Goal: Book appointment/travel/reservation

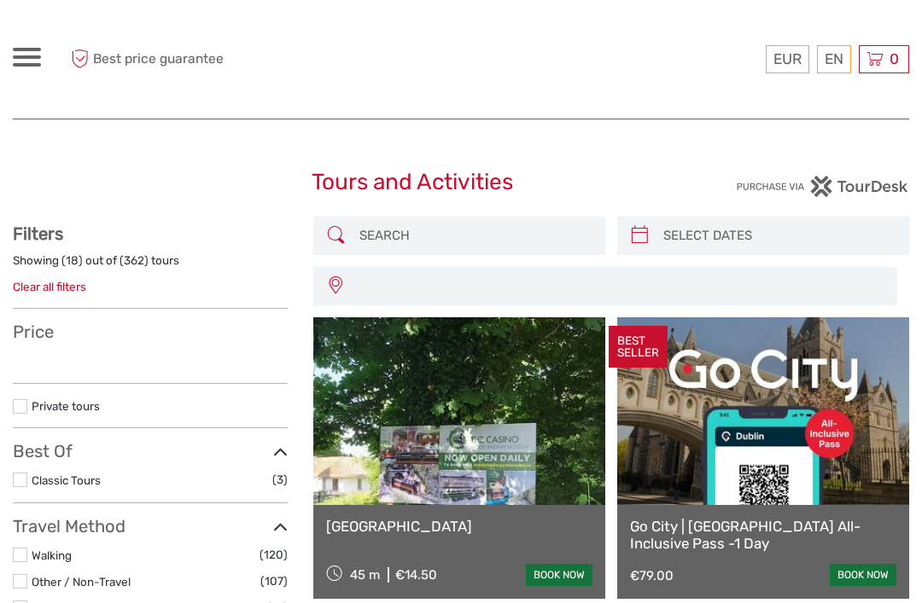
select select
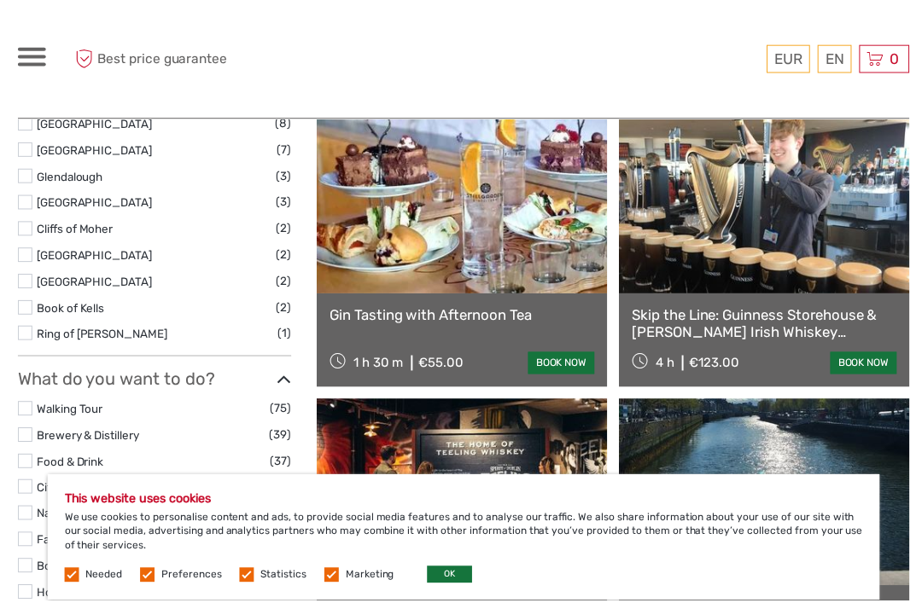
scroll to position [803, 0]
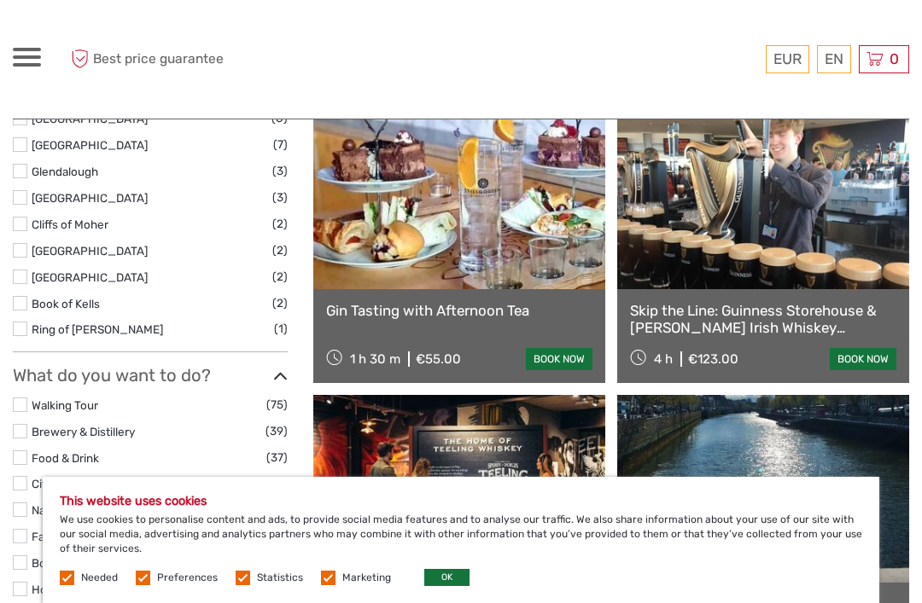
click at [800, 321] on link "Skip the Line: Guinness Storehouse & [PERSON_NAME] Irish Whiskey Experience Tour" at bounding box center [763, 319] width 266 height 35
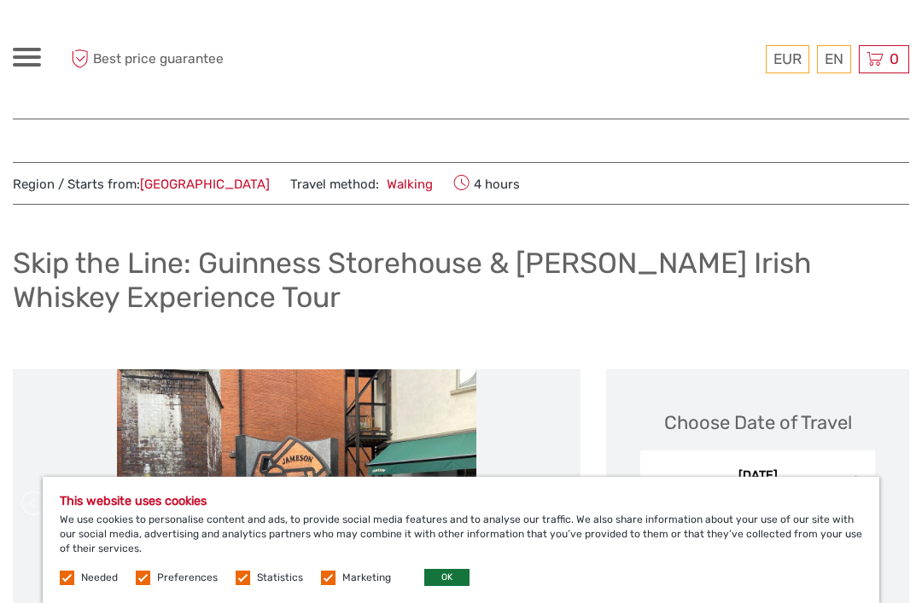
click at [26, 57] on span at bounding box center [27, 56] width 28 height 3
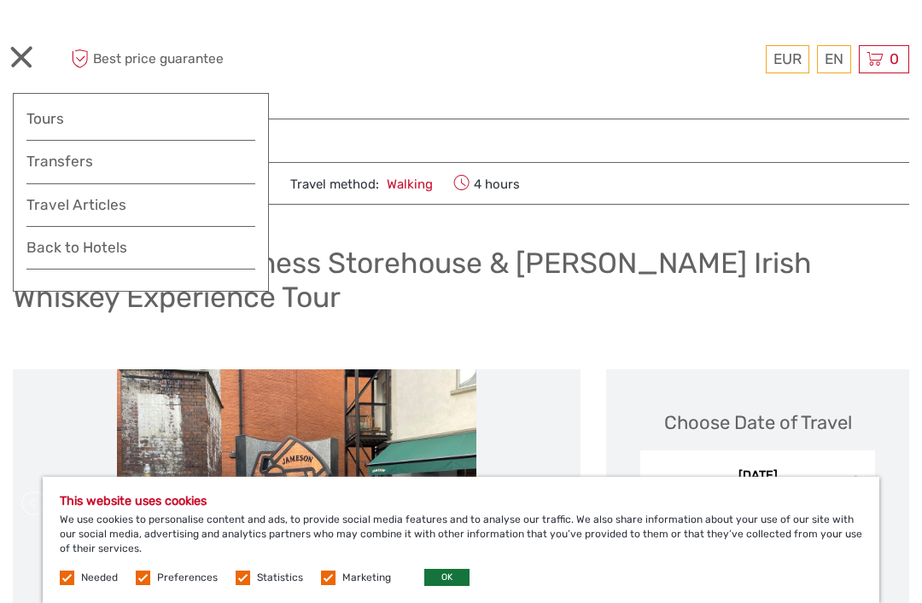
click at [63, 125] on link "Tours" at bounding box center [140, 119] width 229 height 25
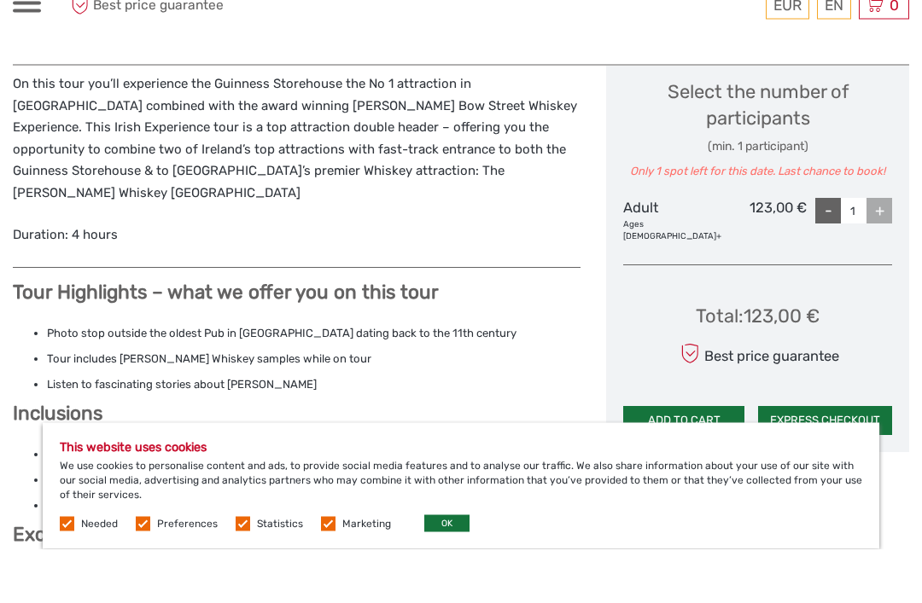
scroll to position [829, 0]
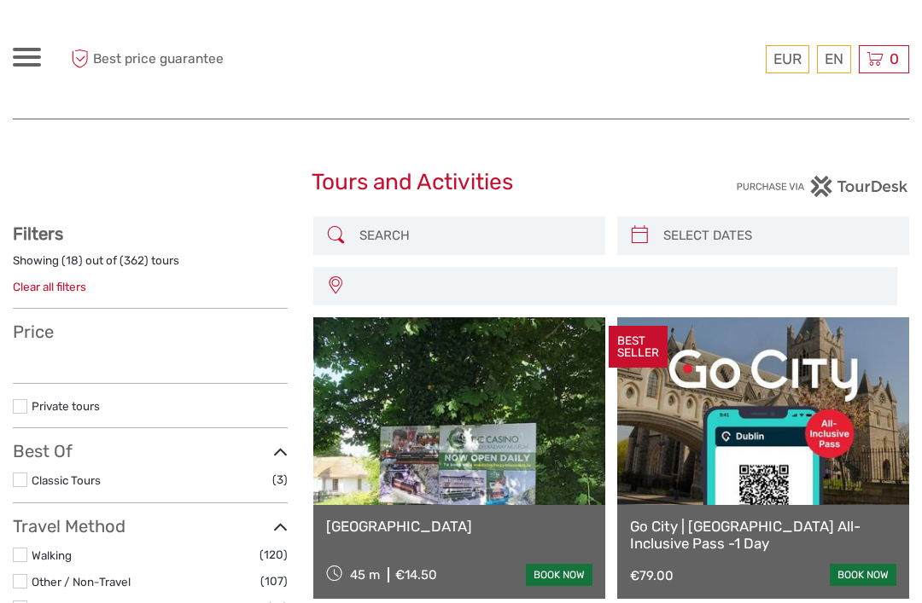
select select
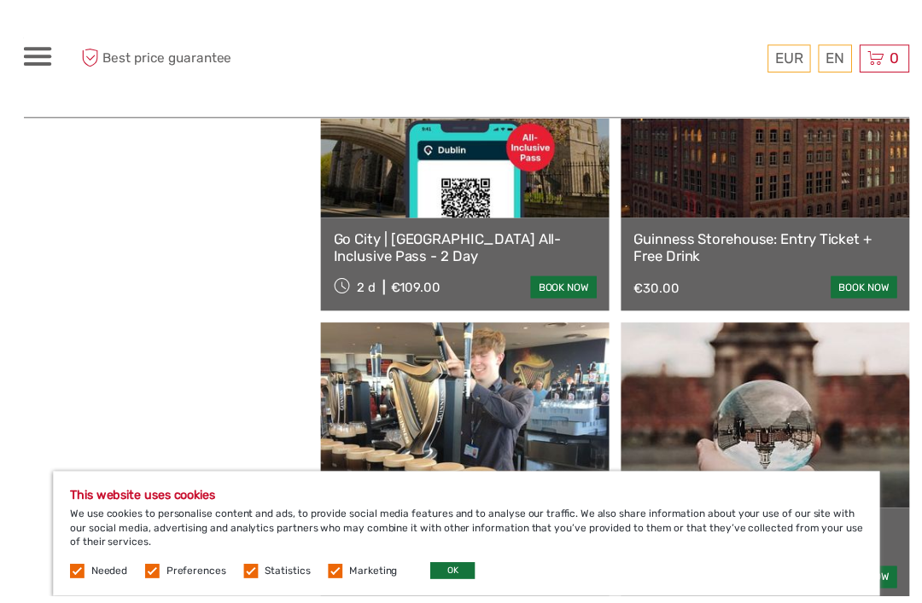
scroll to position [1471, 0]
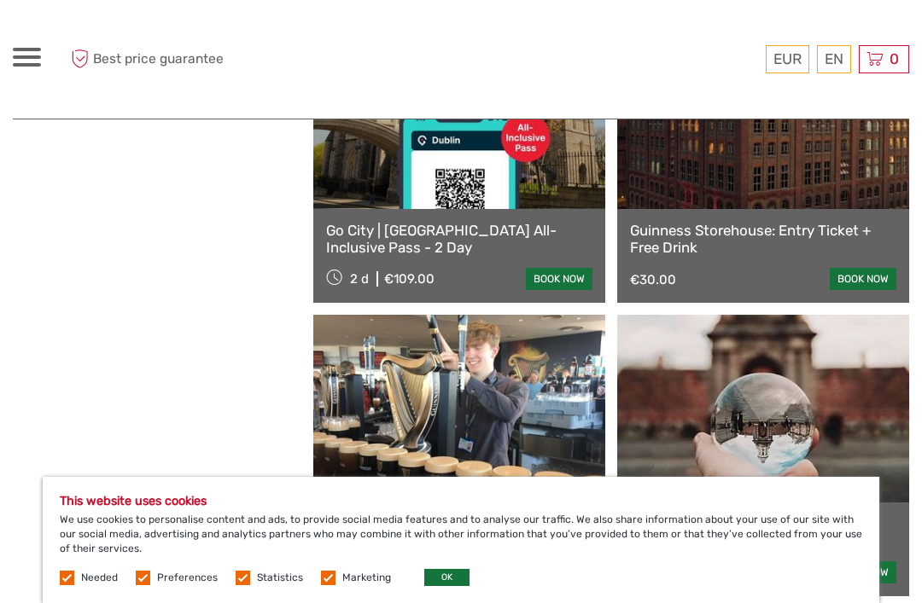
click at [865, 280] on link "book now" at bounding box center [863, 279] width 67 height 22
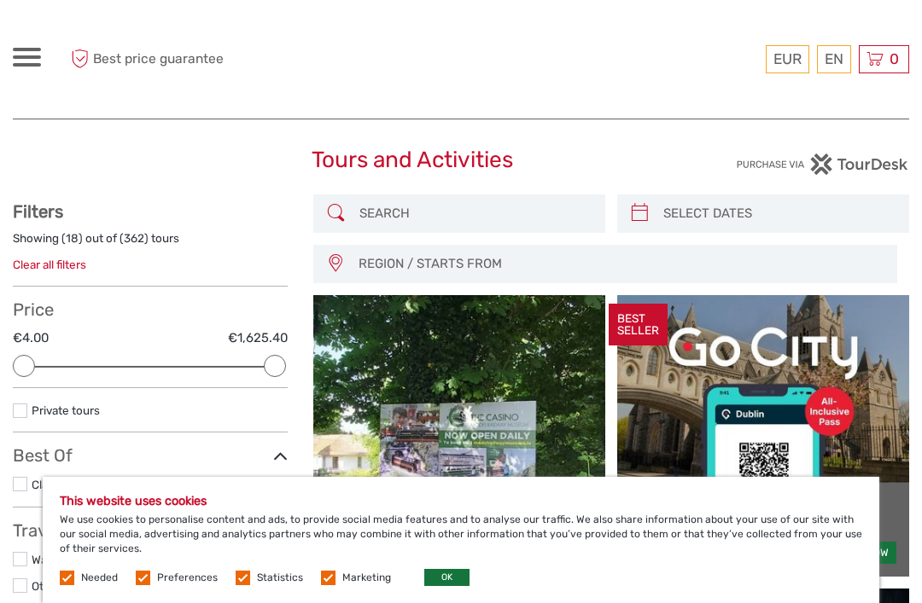
scroll to position [24, 0]
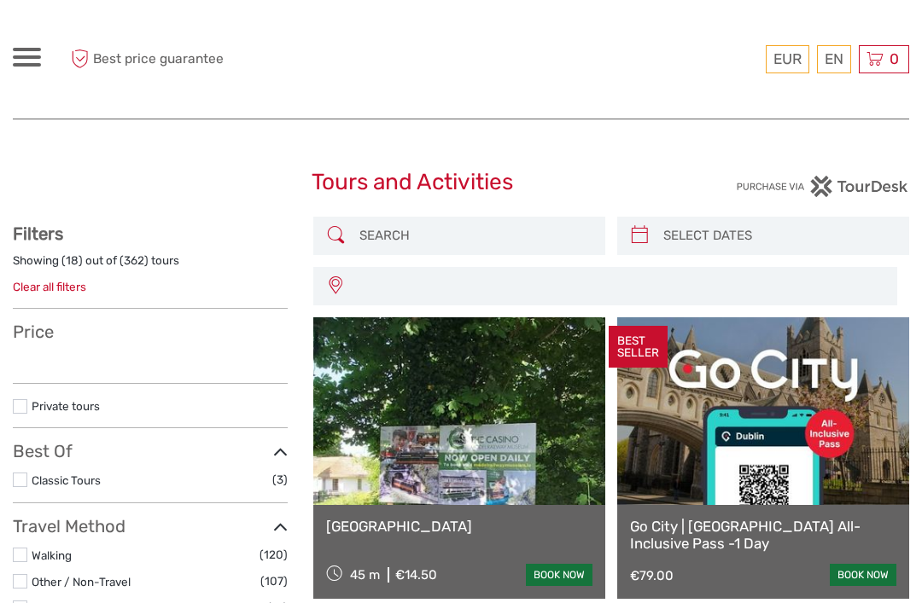
select select
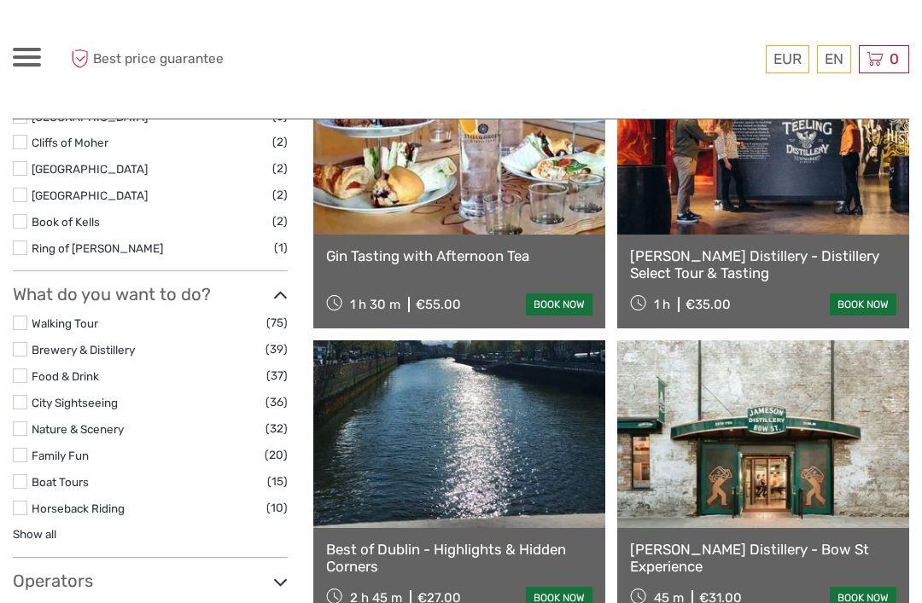
select select
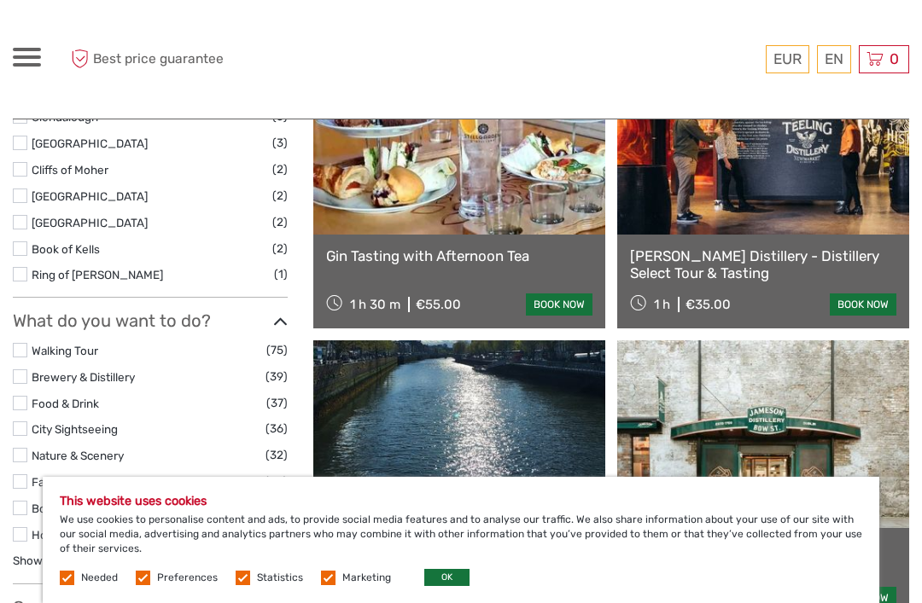
scroll to position [0, 0]
